Goal: Task Accomplishment & Management: Use online tool/utility

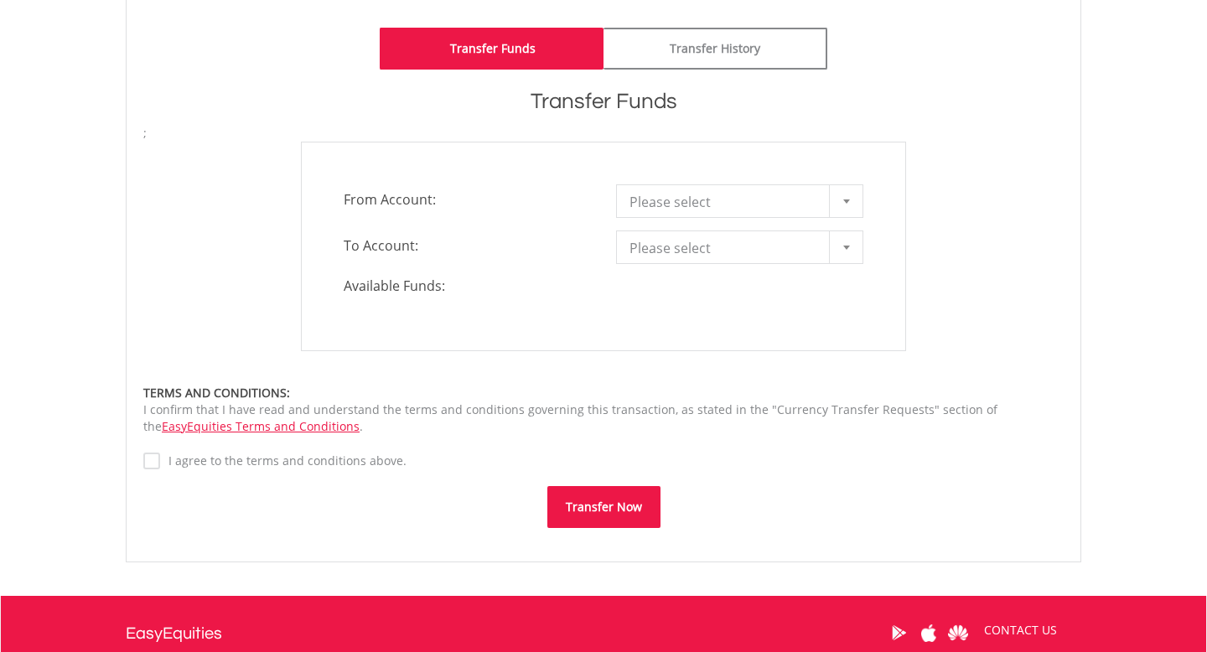
scroll to position [449, 0]
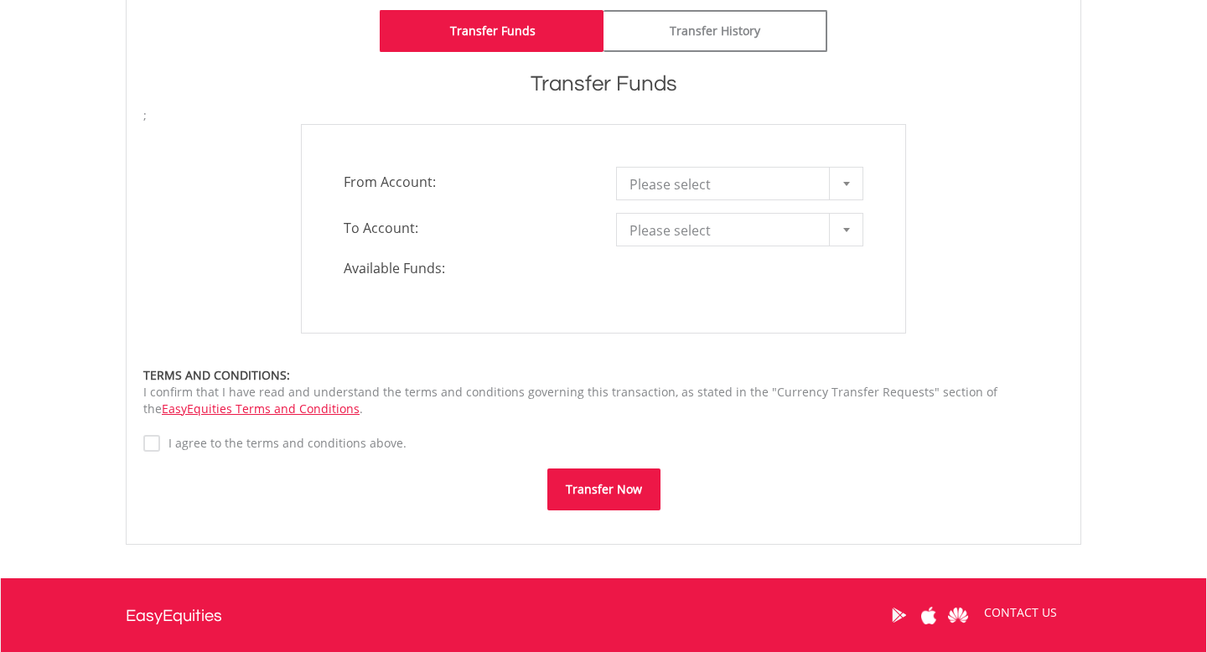
click at [667, 189] on span "Please select" at bounding box center [726, 185] width 195 height 34
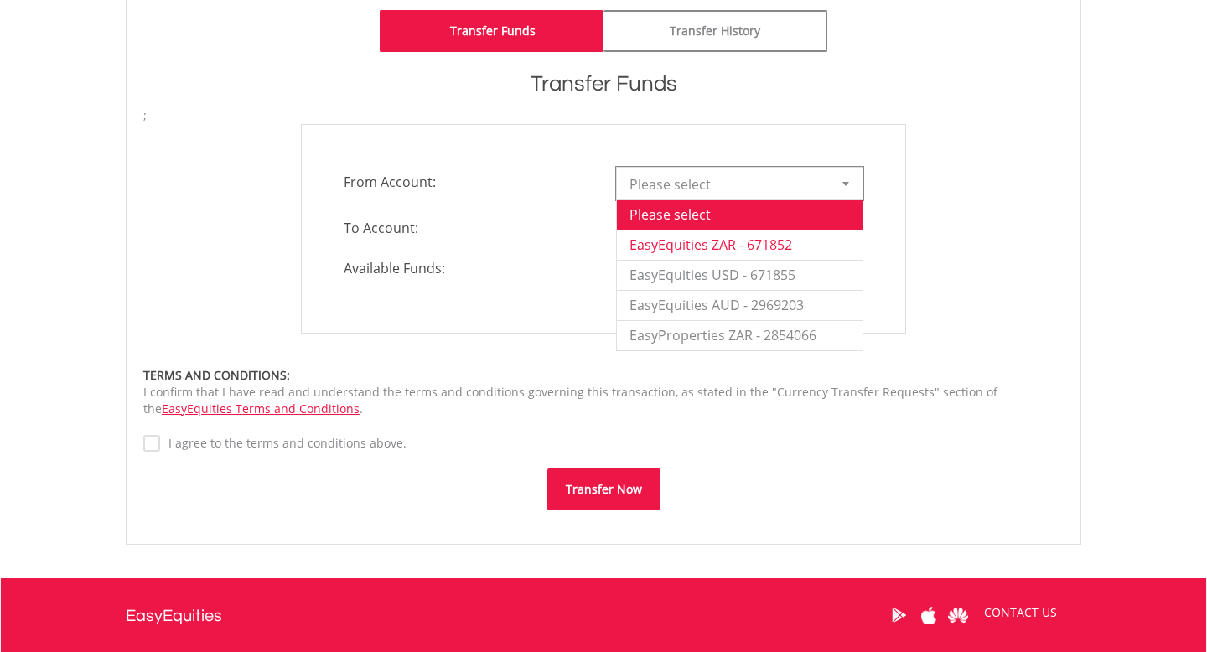
click at [669, 237] on li "EasyEquities ZAR - 671852" at bounding box center [740, 245] width 246 height 30
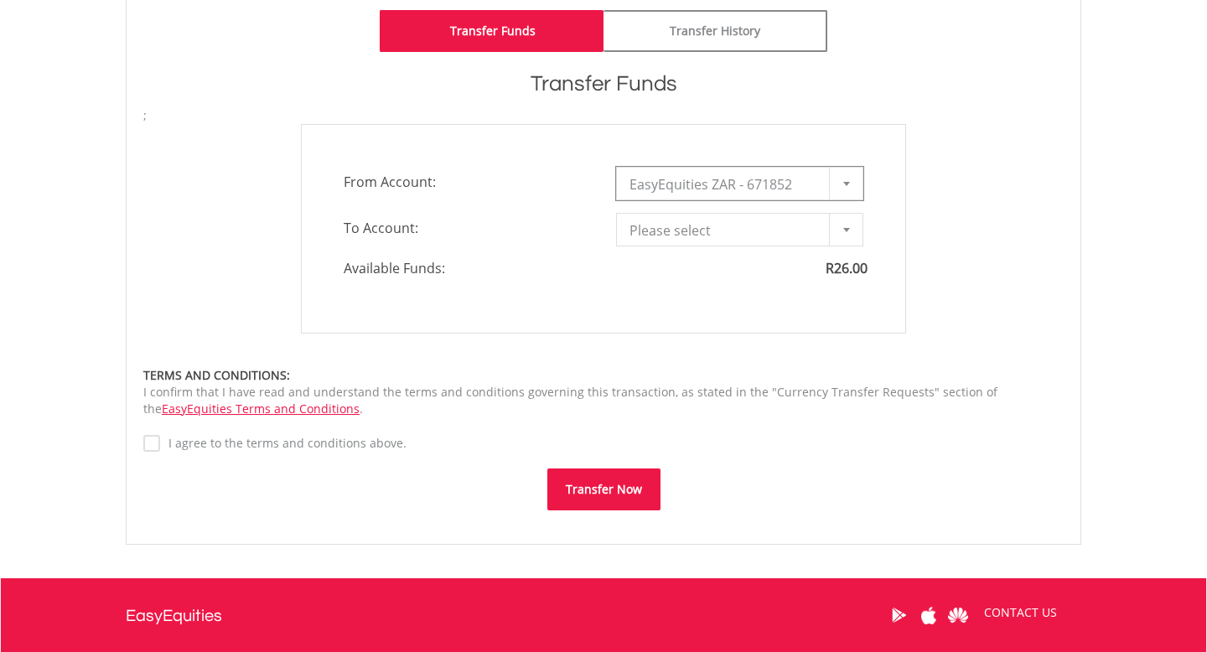
click at [669, 229] on span "Please select" at bounding box center [726, 231] width 195 height 34
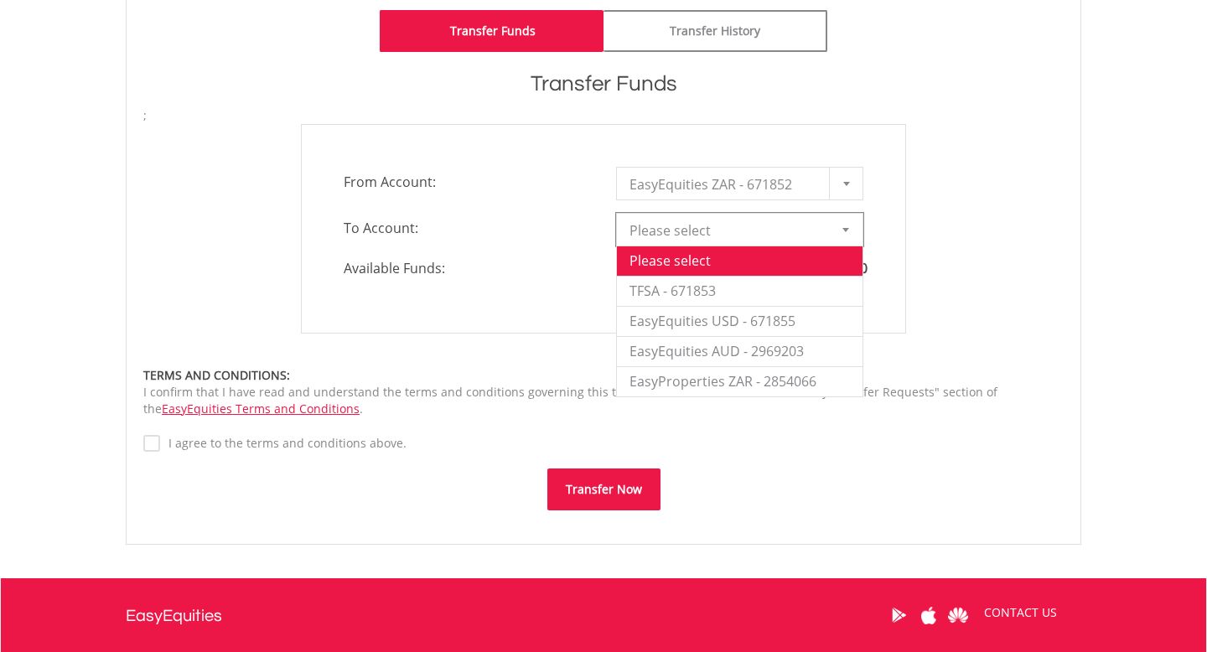
click at [520, 244] on div "**********" at bounding box center [603, 230] width 545 height 34
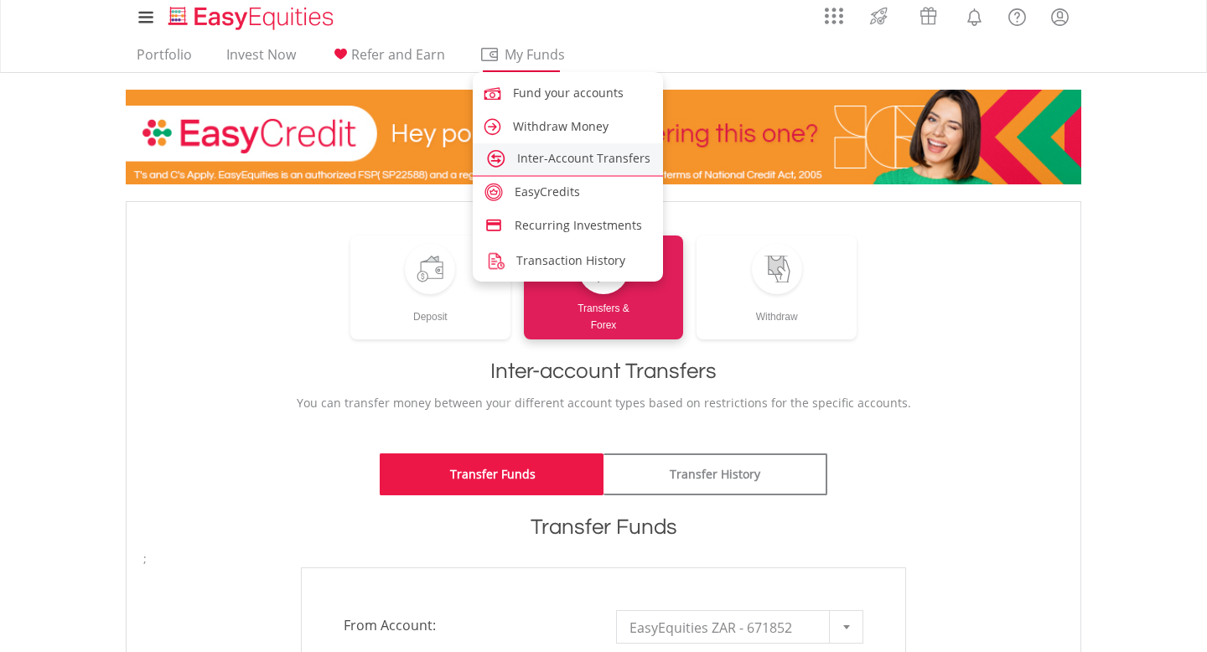
scroll to position [0, 0]
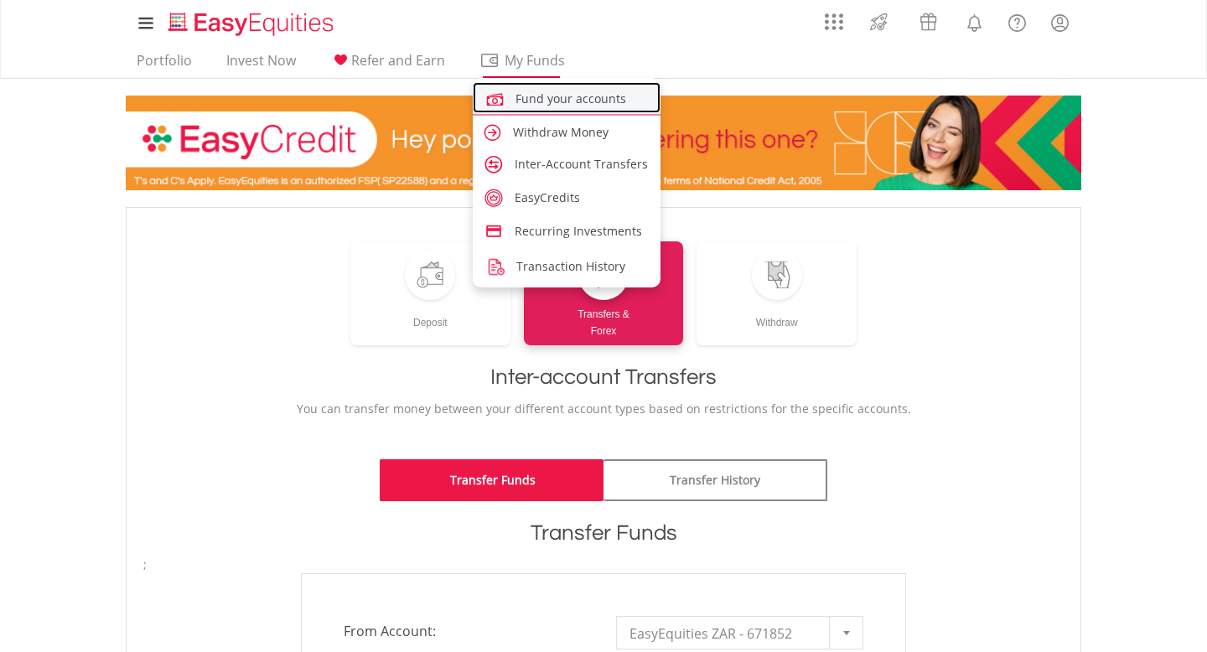
click at [538, 102] on span "Fund your accounts" at bounding box center [570, 99] width 111 height 16
click at [541, 93] on span "Fund your accounts" at bounding box center [570, 99] width 111 height 16
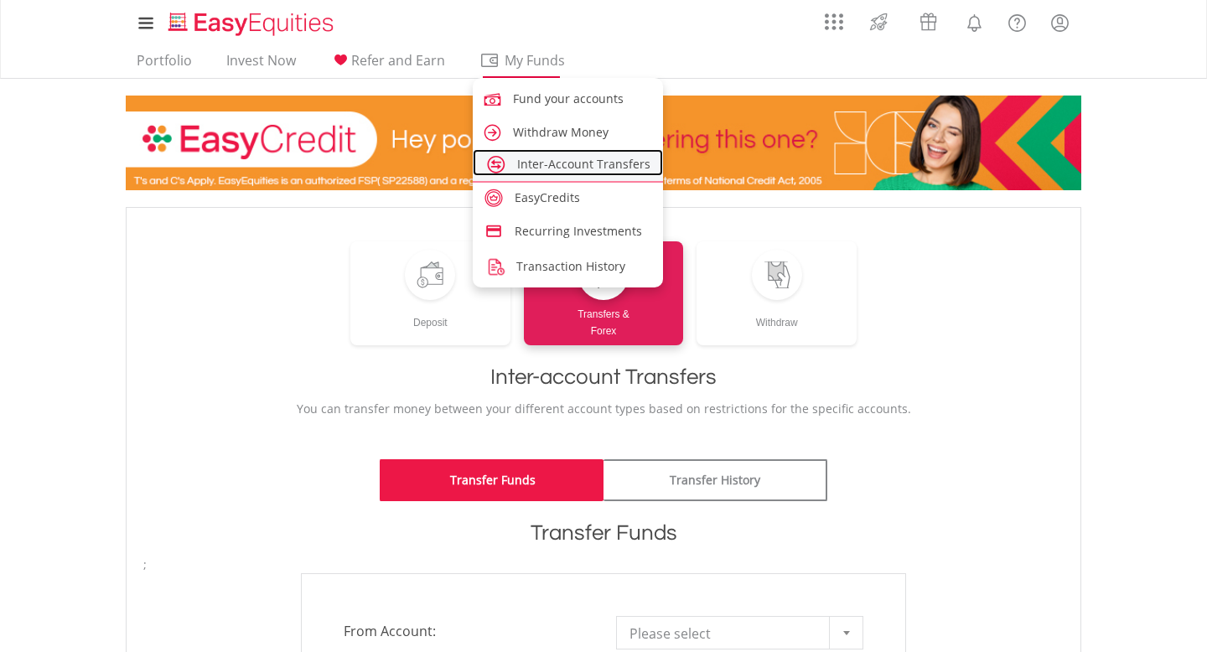
click at [537, 166] on span "Inter-Account Transfers" at bounding box center [583, 164] width 133 height 16
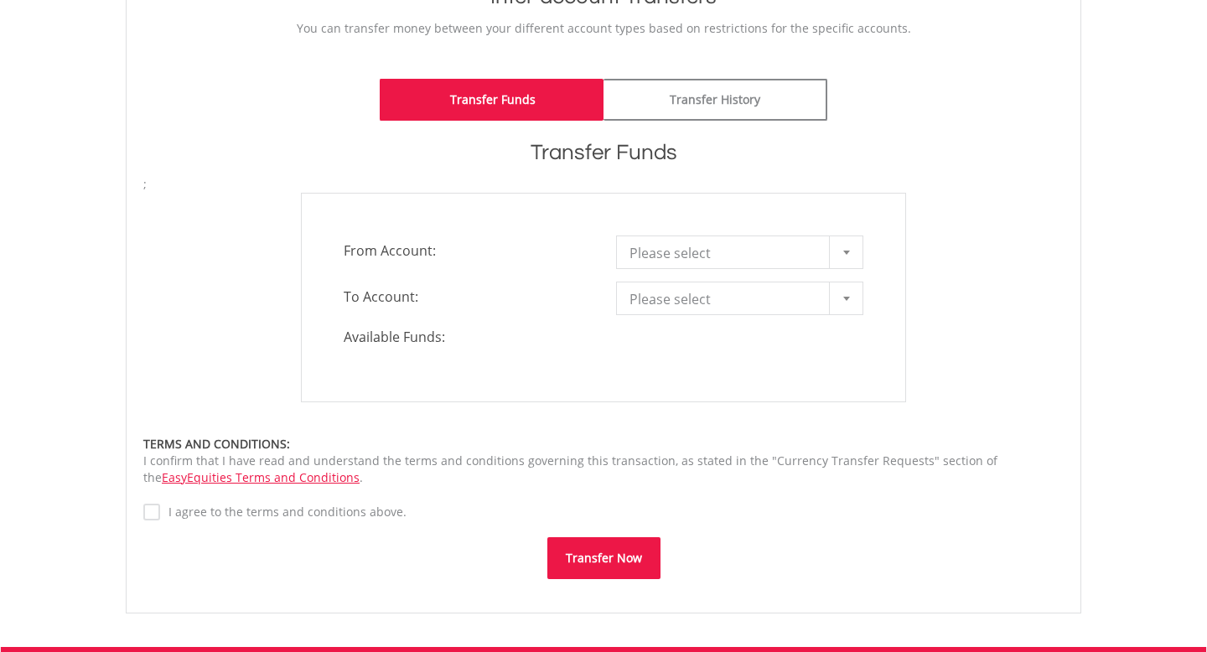
scroll to position [345, 0]
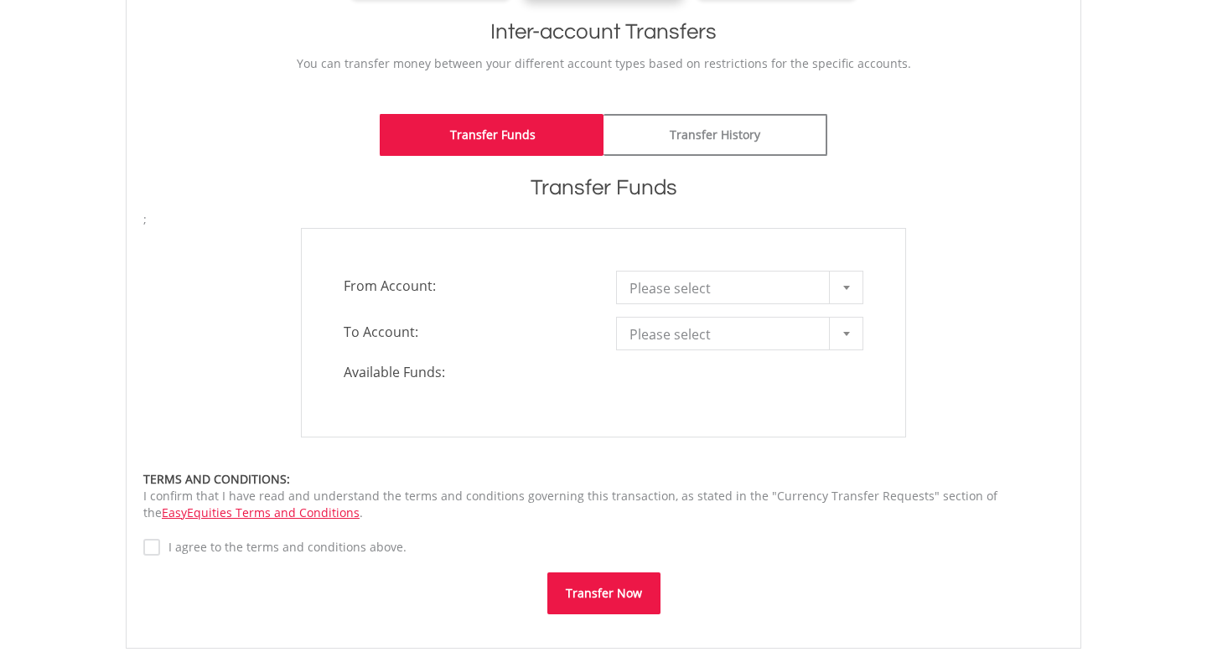
click at [696, 283] on span "Please select" at bounding box center [726, 289] width 195 height 34
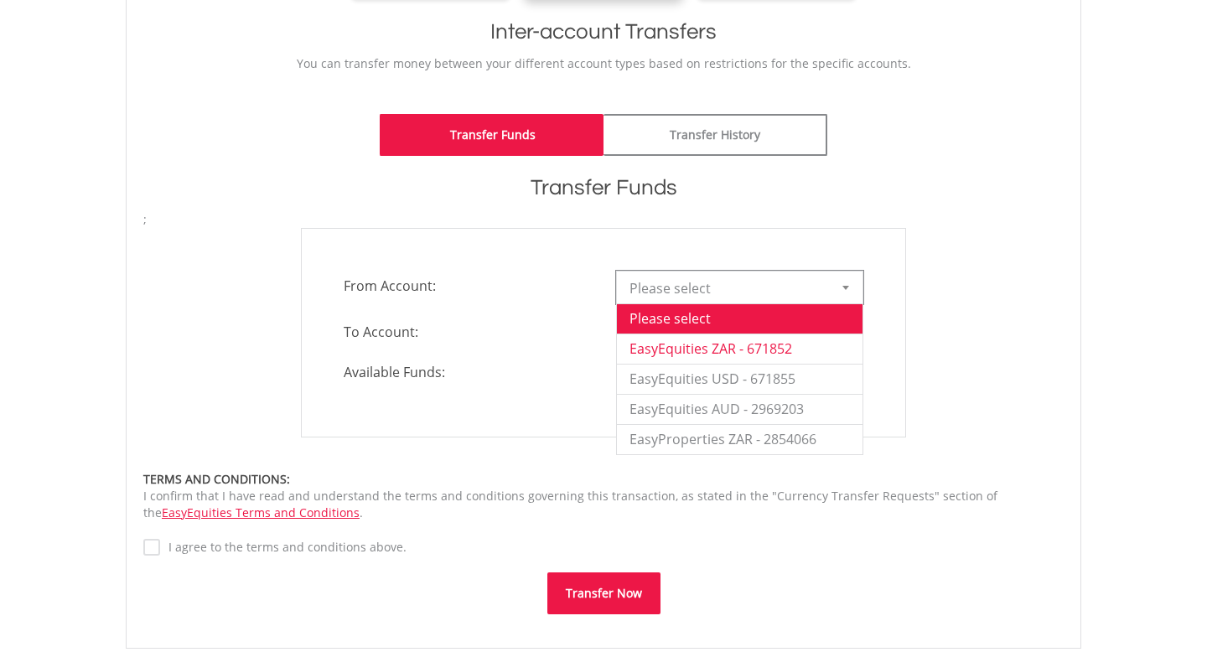
click at [694, 334] on li "EasyEquities ZAR - 671852" at bounding box center [740, 349] width 246 height 30
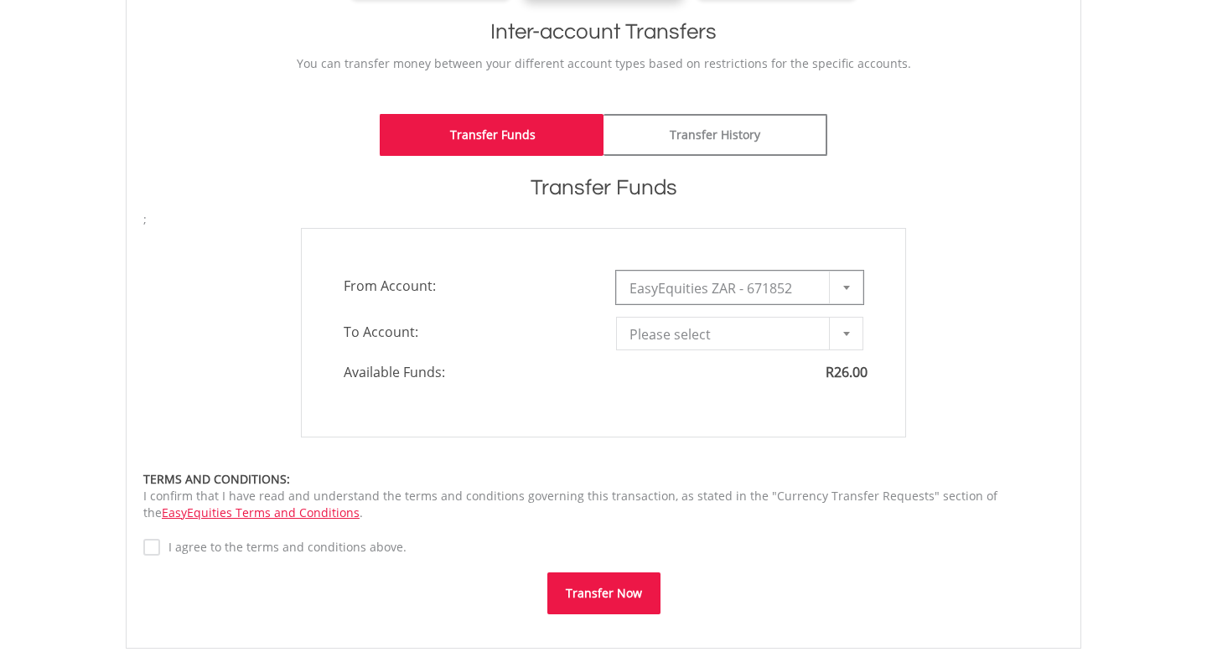
click at [694, 334] on span "Please select" at bounding box center [726, 335] width 195 height 34
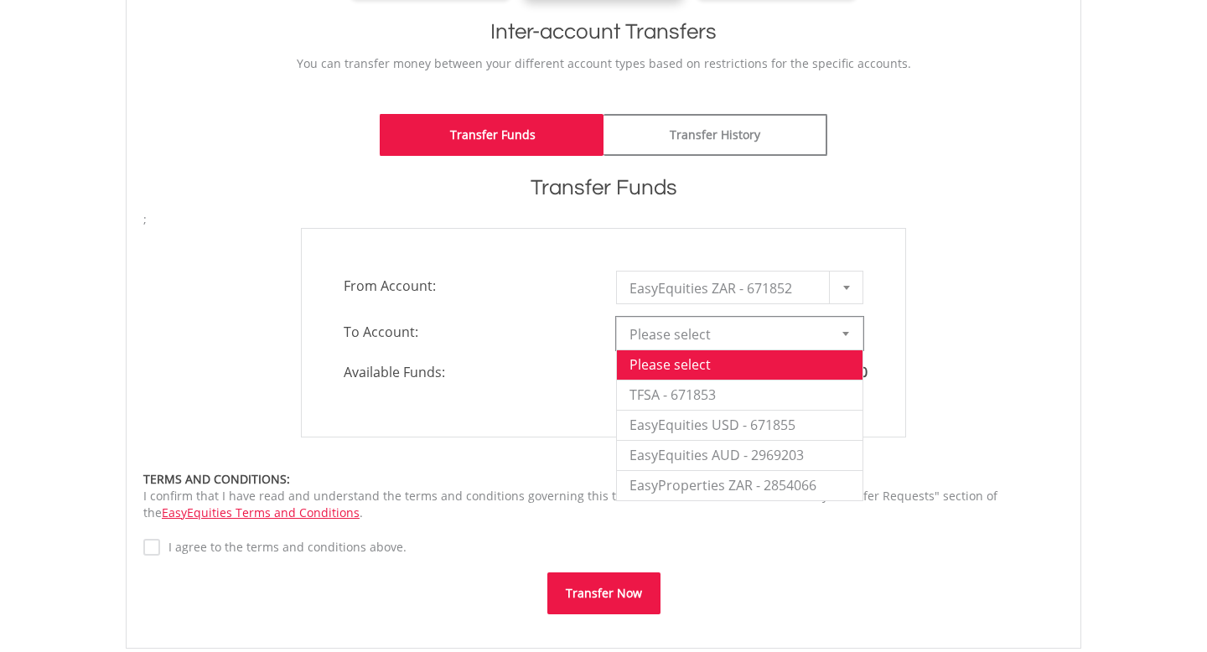
click at [551, 504] on div "TERMS AND CONDITIONS: I confirm that I have read and understand the terms and c…" at bounding box center [603, 496] width 920 height 50
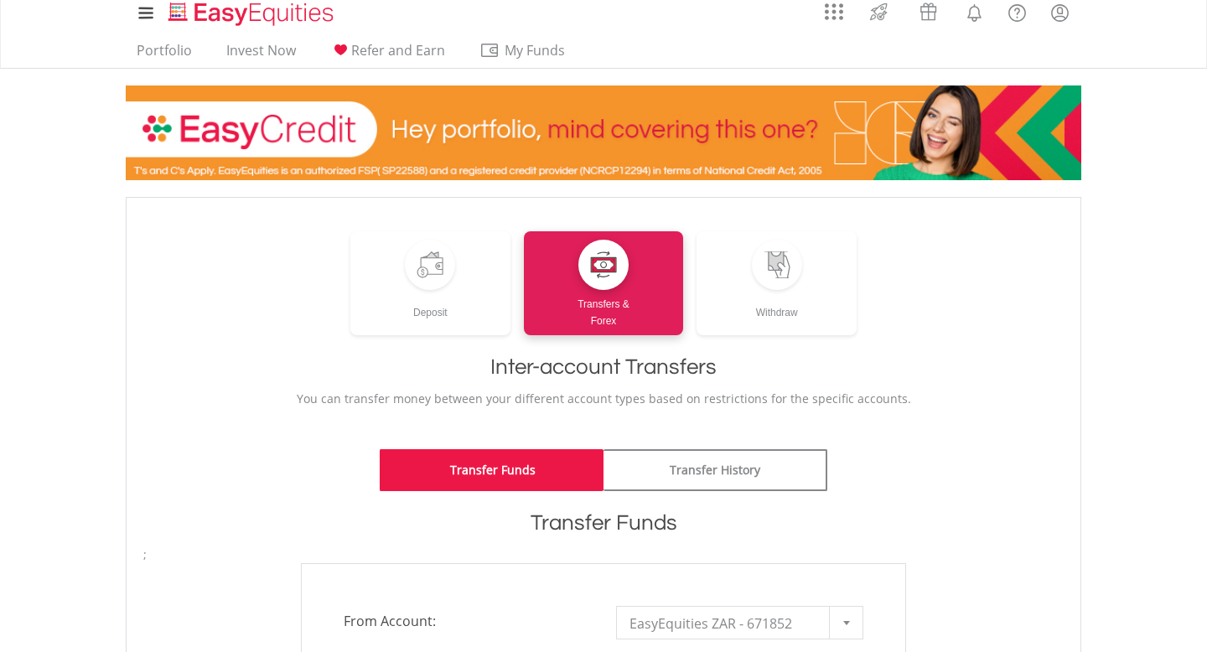
scroll to position [0, 0]
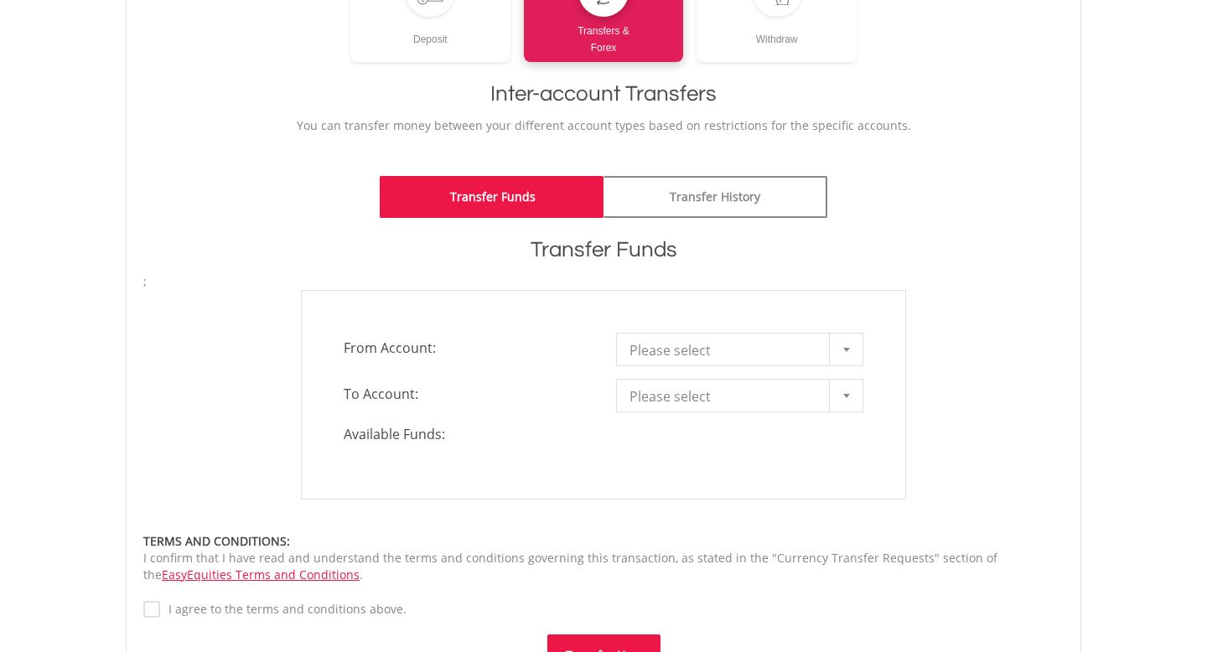
scroll to position [289, 0]
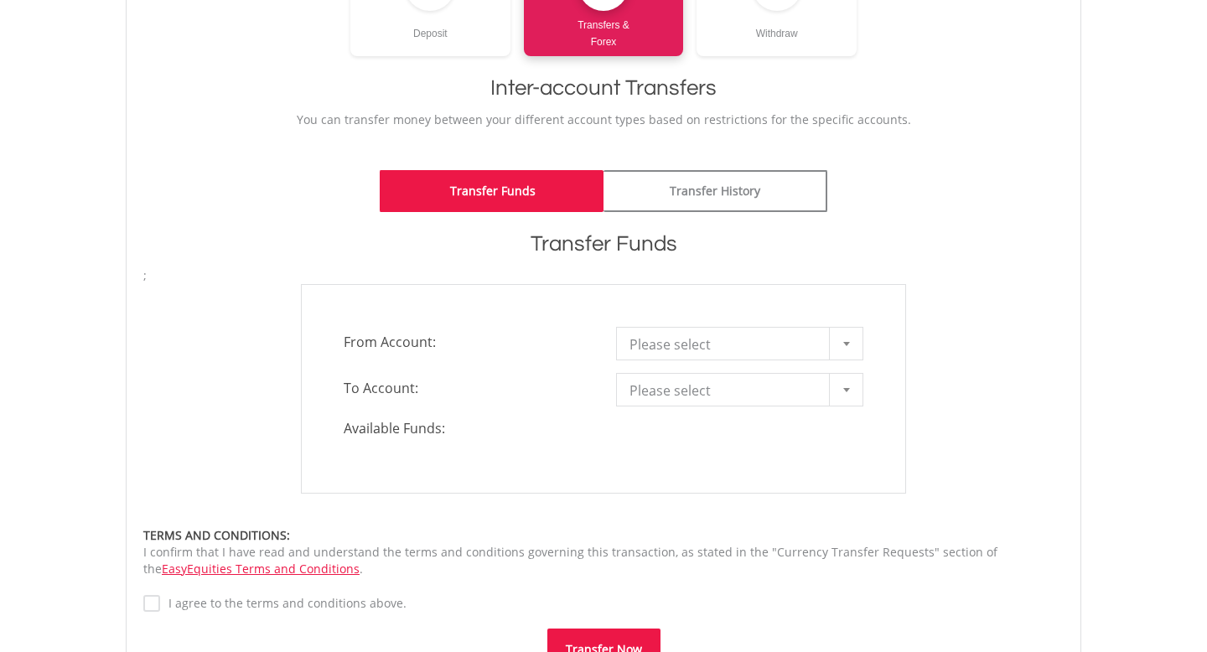
click at [671, 385] on span "Please select" at bounding box center [726, 391] width 195 height 34
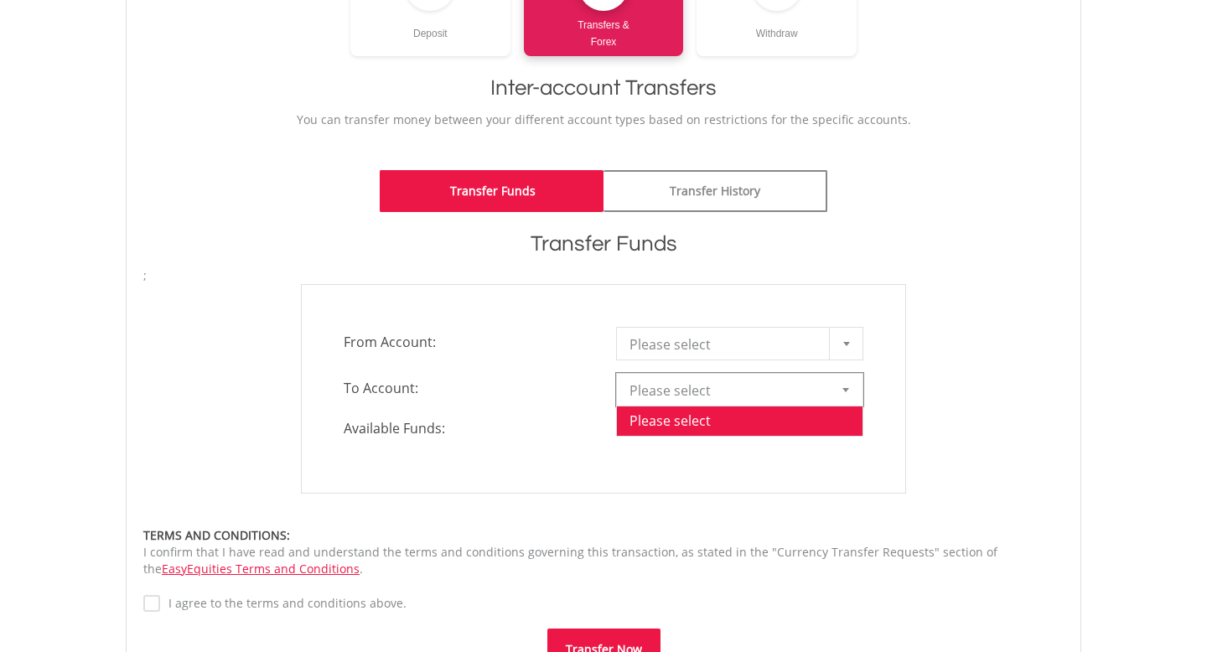
click at [665, 348] on span "Please select" at bounding box center [726, 345] width 195 height 34
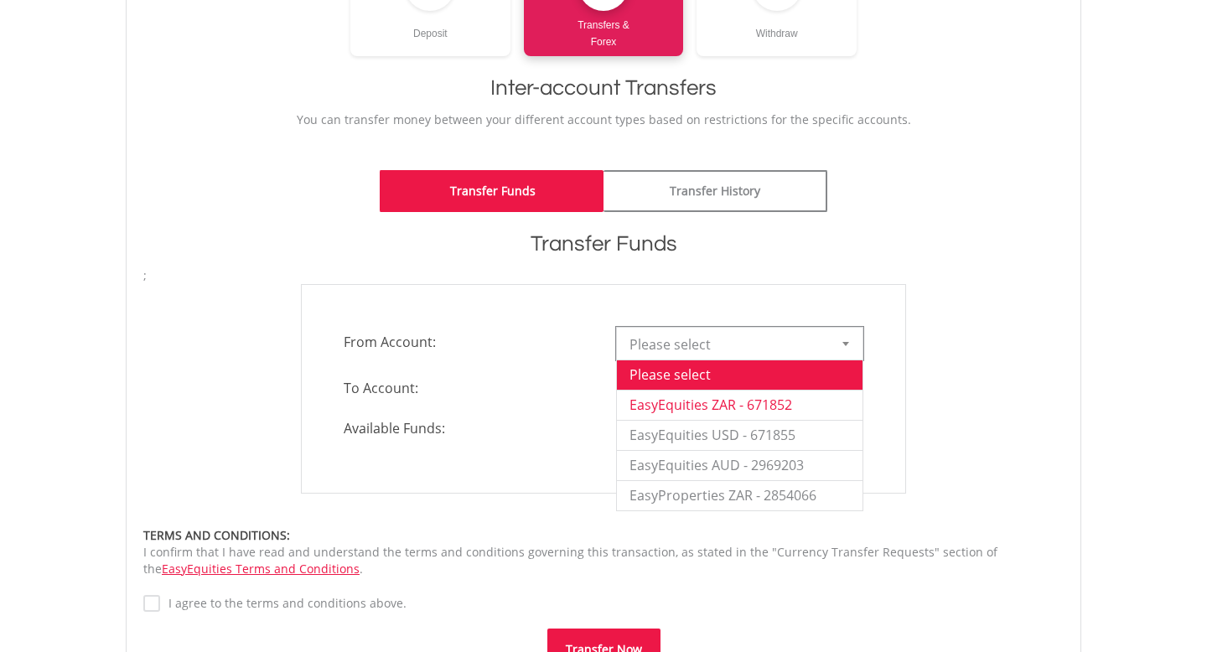
click at [665, 393] on li "EasyEquities ZAR - 671852" at bounding box center [740, 405] width 246 height 30
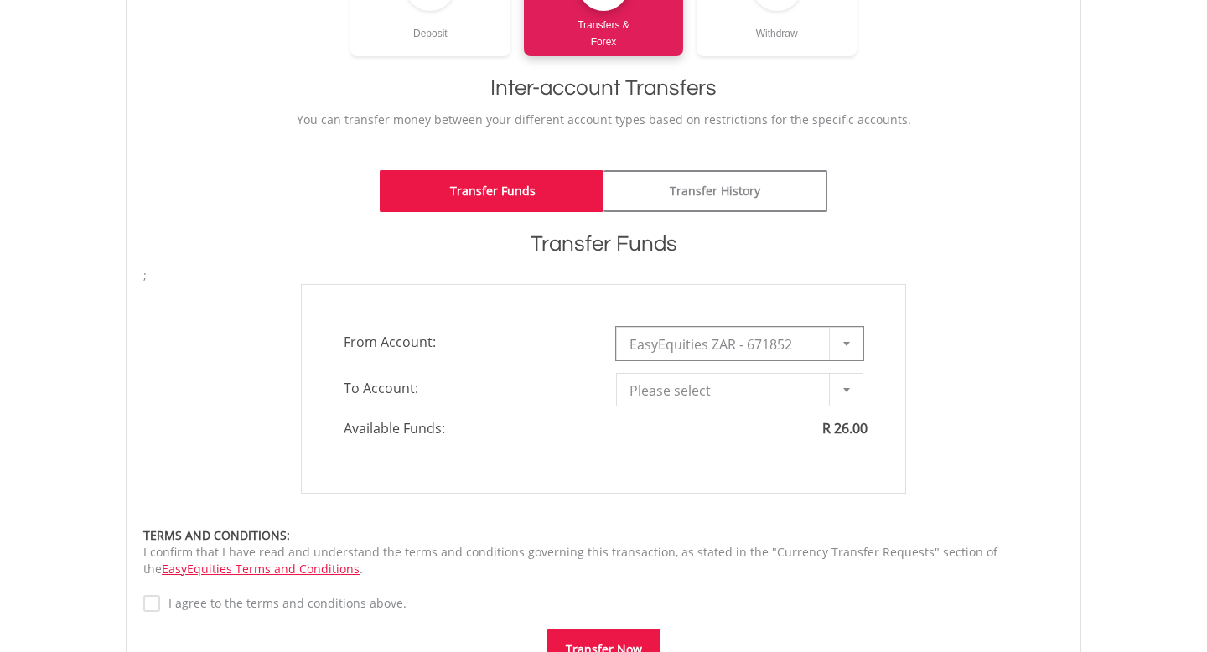
click at [665, 393] on span "Please select" at bounding box center [726, 391] width 195 height 34
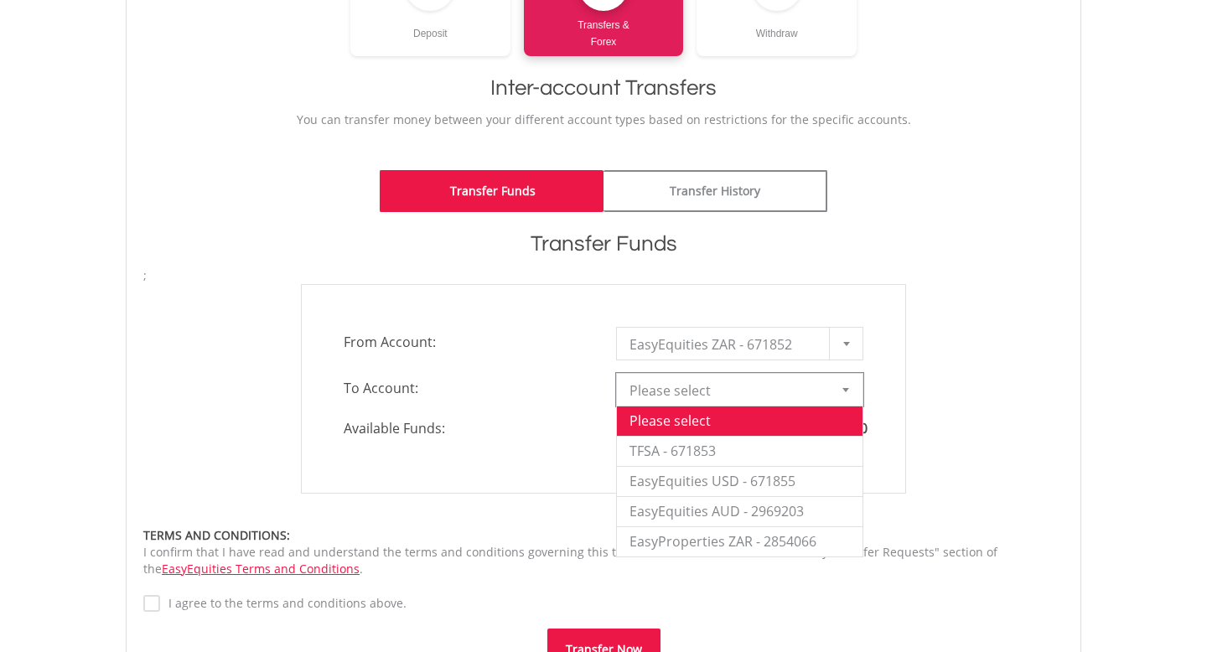
click at [538, 517] on form "**********" at bounding box center [603, 468] width 920 height 403
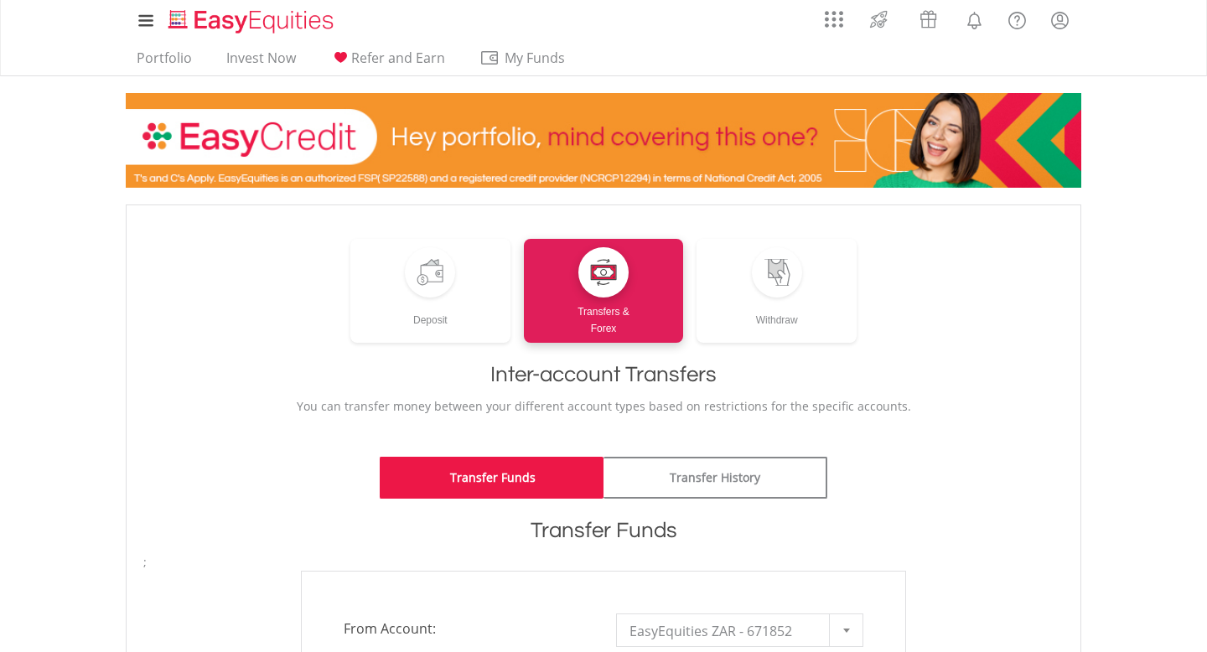
scroll to position [0, 0]
